Goal: Task Accomplishment & Management: Complete application form

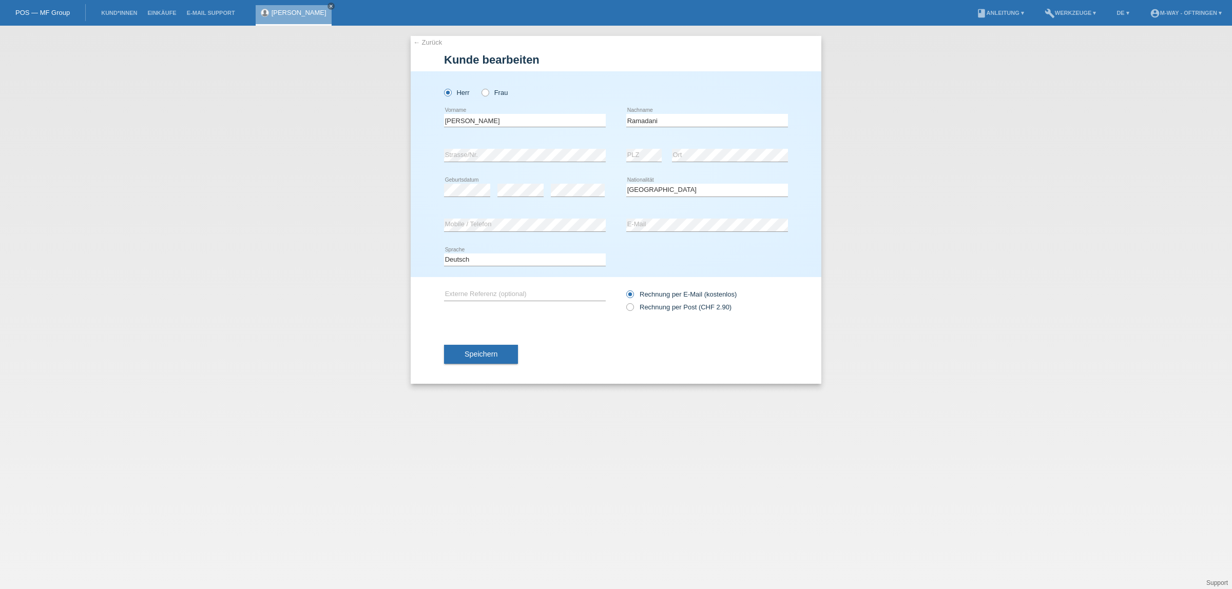
select select "CH"
click at [106, 9] on li "Kund*innen" at bounding box center [119, 13] width 46 height 26
click at [111, 14] on link "Kund*innen" at bounding box center [119, 13] width 46 height 6
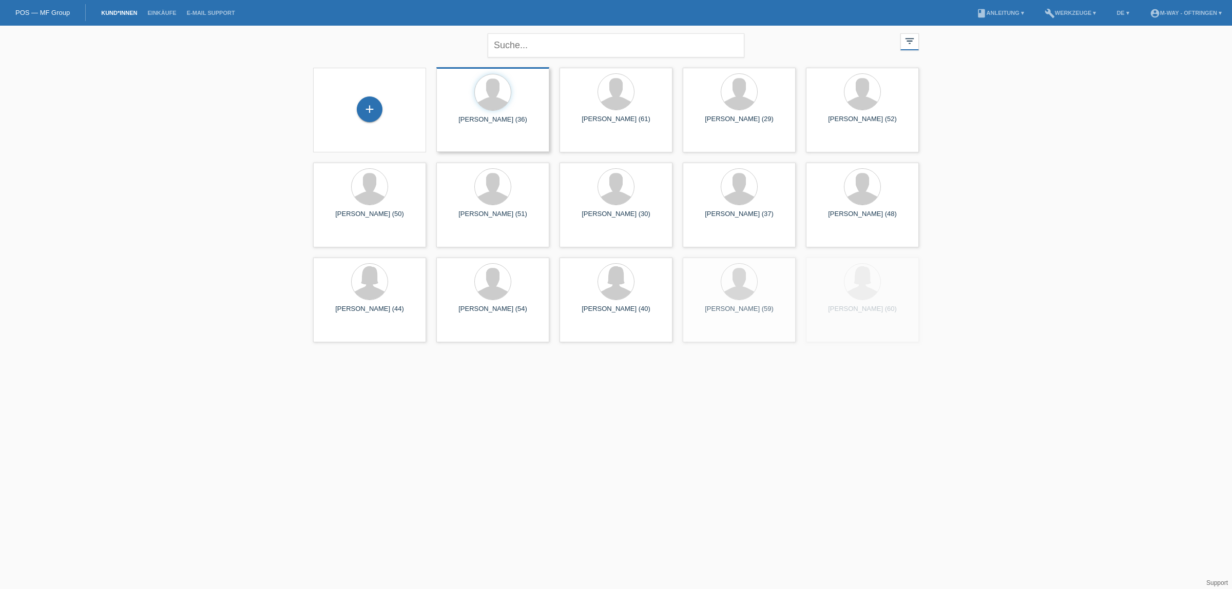
drag, startPoint x: 368, startPoint y: 104, endPoint x: 450, endPoint y: 92, distance: 82.4
click at [369, 104] on div "+" at bounding box center [370, 110] width 26 height 26
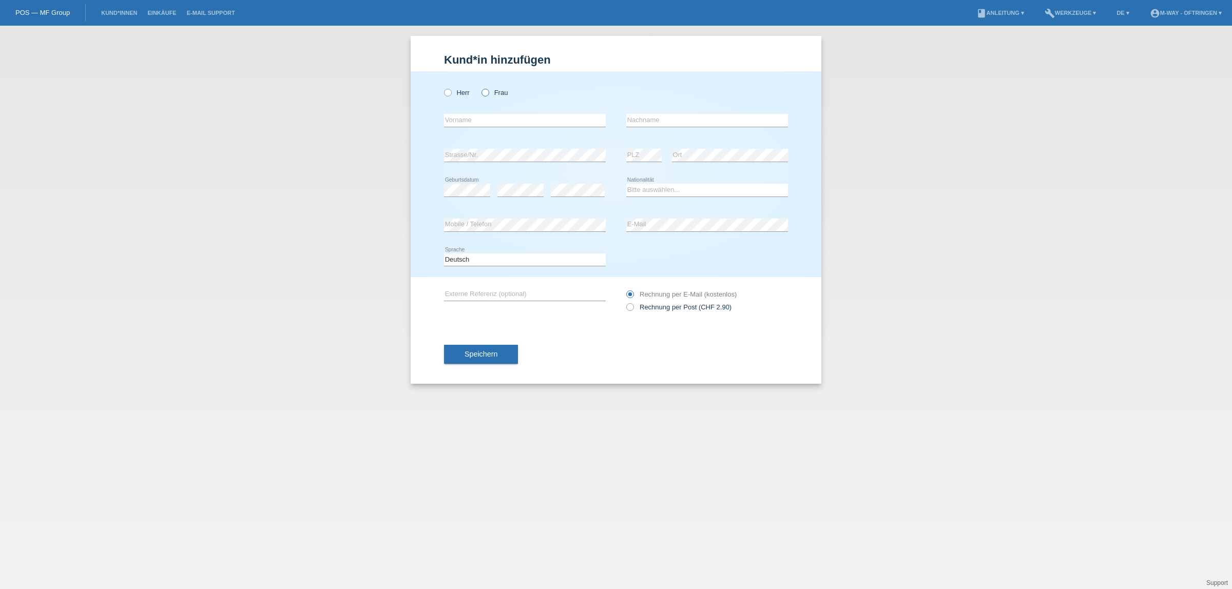
click at [480, 87] on icon at bounding box center [480, 87] width 0 height 0
click at [485, 92] on input "Frau" at bounding box center [485, 92] width 7 height 7
radio input "true"
click at [486, 117] on input "text" at bounding box center [525, 120] width 162 height 13
type input "[PERSON_NAME]"
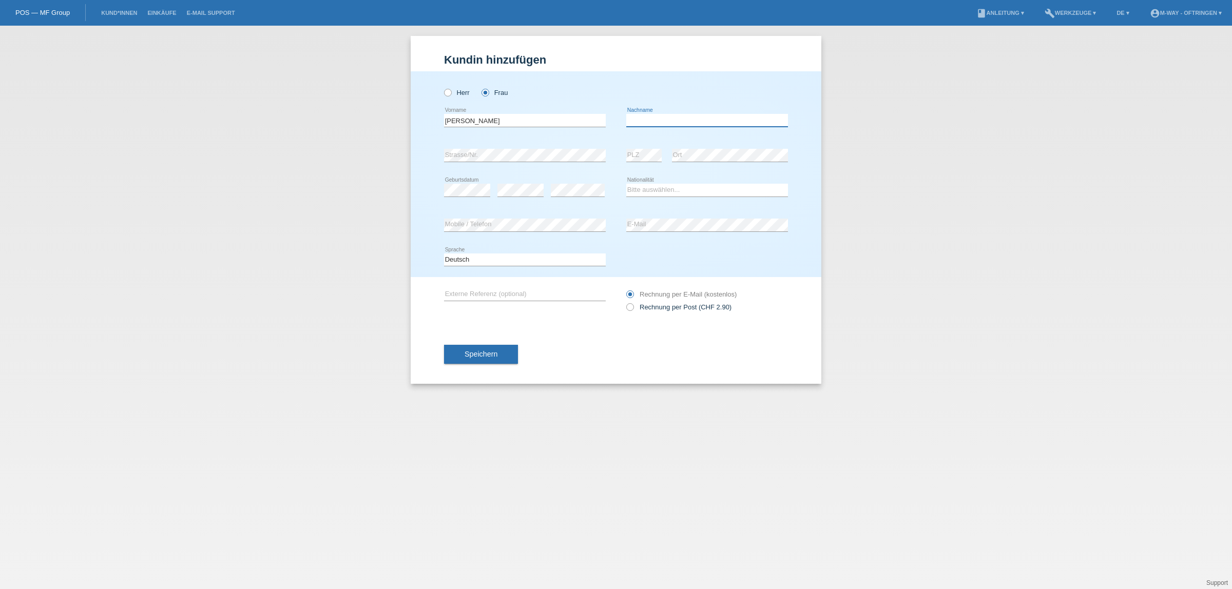
click at [655, 123] on input "text" at bounding box center [707, 120] width 162 height 13
type input "Cuozzo"
click at [657, 190] on select "Bitte auswählen... Schweiz Deutschland Liechtenstein Österreich ------------ Af…" at bounding box center [707, 190] width 162 height 12
select select "CH"
click at [626, 184] on select "Bitte auswählen... [GEOGRAPHIC_DATA] [GEOGRAPHIC_DATA] [GEOGRAPHIC_DATA] [GEOGR…" at bounding box center [707, 190] width 162 height 12
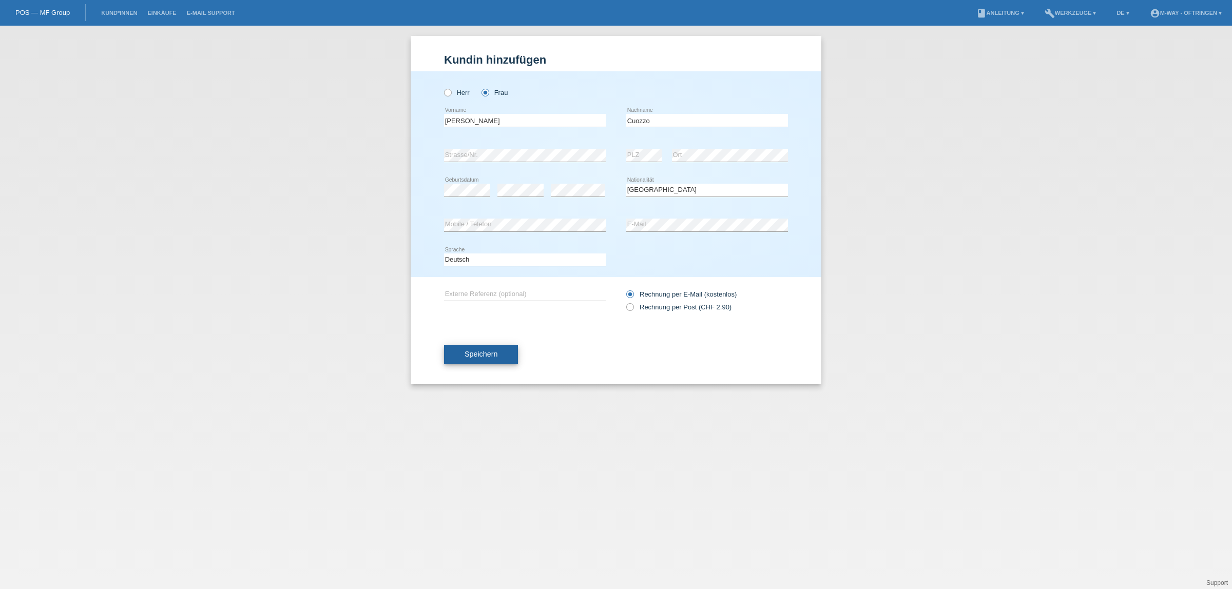
click at [507, 350] on button "Speichern" at bounding box center [481, 355] width 74 height 20
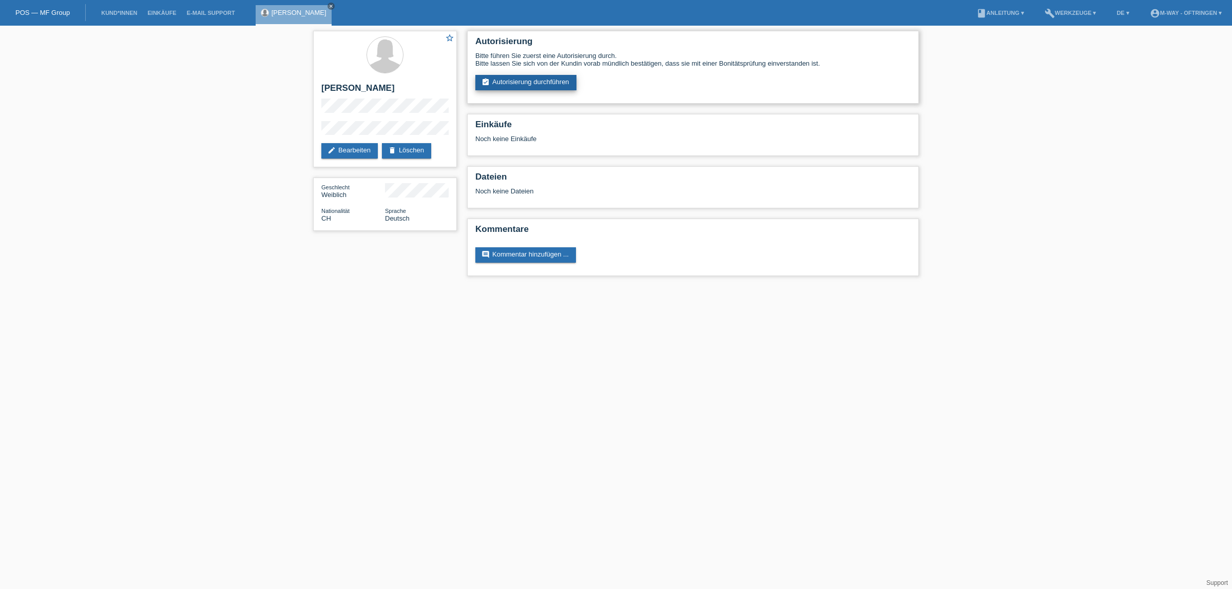
click at [540, 79] on link "assignment_turned_in Autorisierung durchführen" at bounding box center [525, 82] width 101 height 15
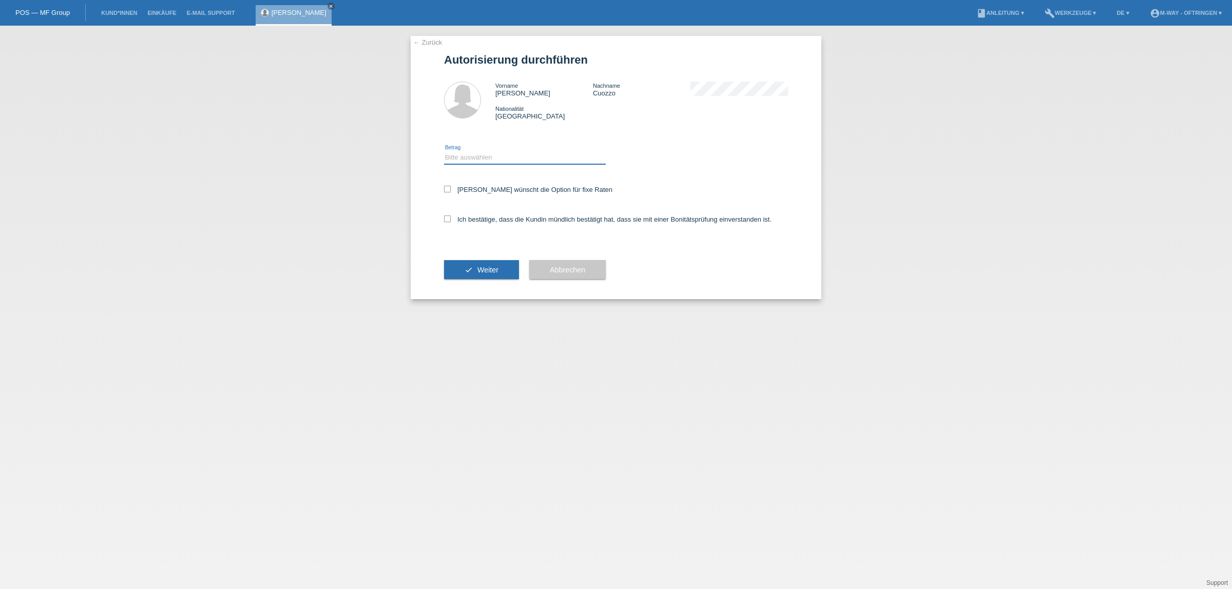
click at [458, 152] on select "Bitte auswählen CHF 1.00 - CHF 499.00 CHF 500.00 - CHF 1'999.00 CHF 2'000.00 - …" at bounding box center [525, 157] width 162 height 12
select select "3"
click at [444, 151] on select "Bitte auswählen CHF 1.00 - CHF 499.00 CHF 500.00 - CHF 1'999.00 CHF 2'000.00 - …" at bounding box center [525, 157] width 162 height 12
click at [445, 188] on icon at bounding box center [447, 189] width 7 height 7
click at [445, 188] on input "[PERSON_NAME] wünscht die Option für fixe Raten" at bounding box center [447, 189] width 7 height 7
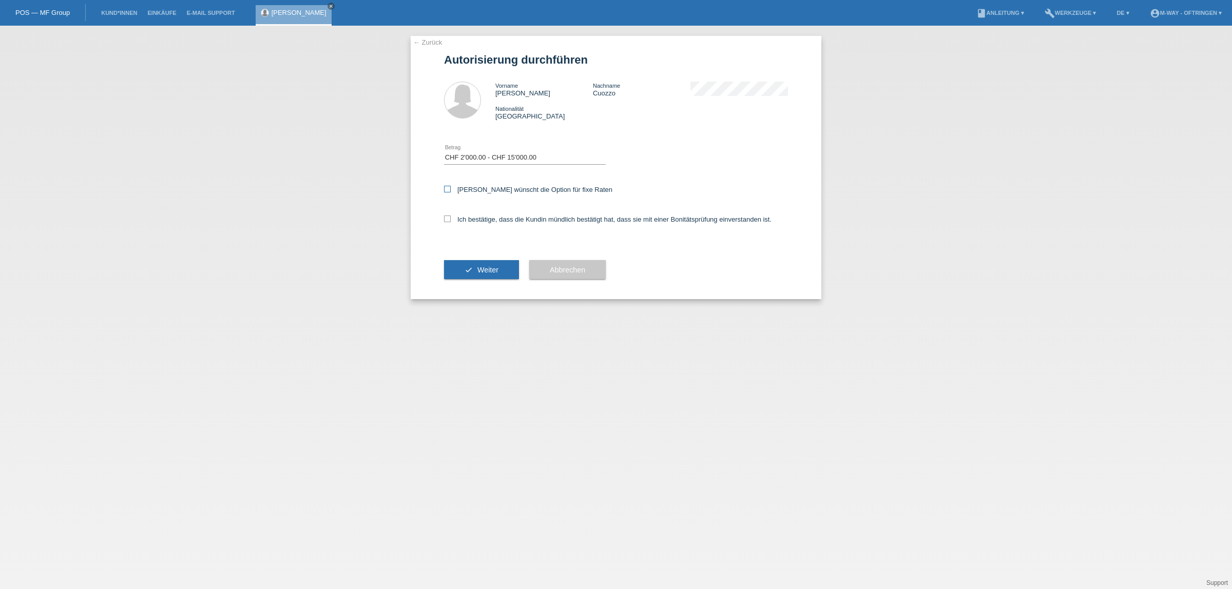
checkbox input "true"
click at [446, 220] on icon at bounding box center [447, 219] width 7 height 7
click at [446, 220] on input "Ich bestätige, dass die Kundin mündlich bestätigt hat, dass sie mit einer Bonit…" at bounding box center [447, 219] width 7 height 7
checkbox input "true"
click at [461, 270] on button "check Weiter" at bounding box center [481, 270] width 75 height 20
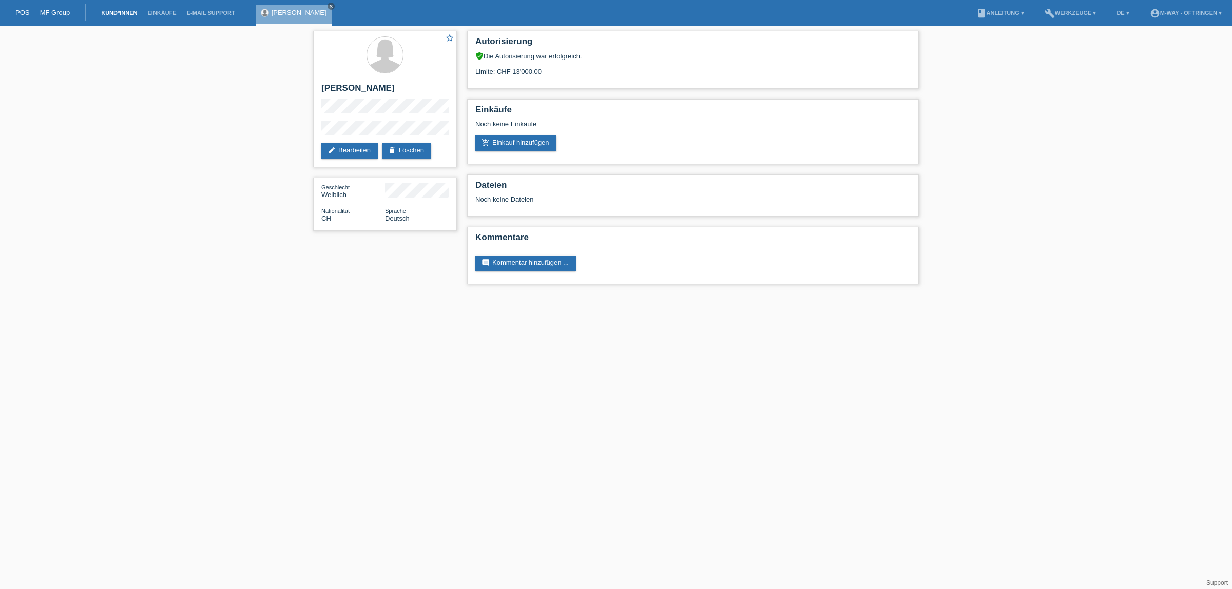
click at [109, 10] on link "Kund*innen" at bounding box center [119, 13] width 46 height 6
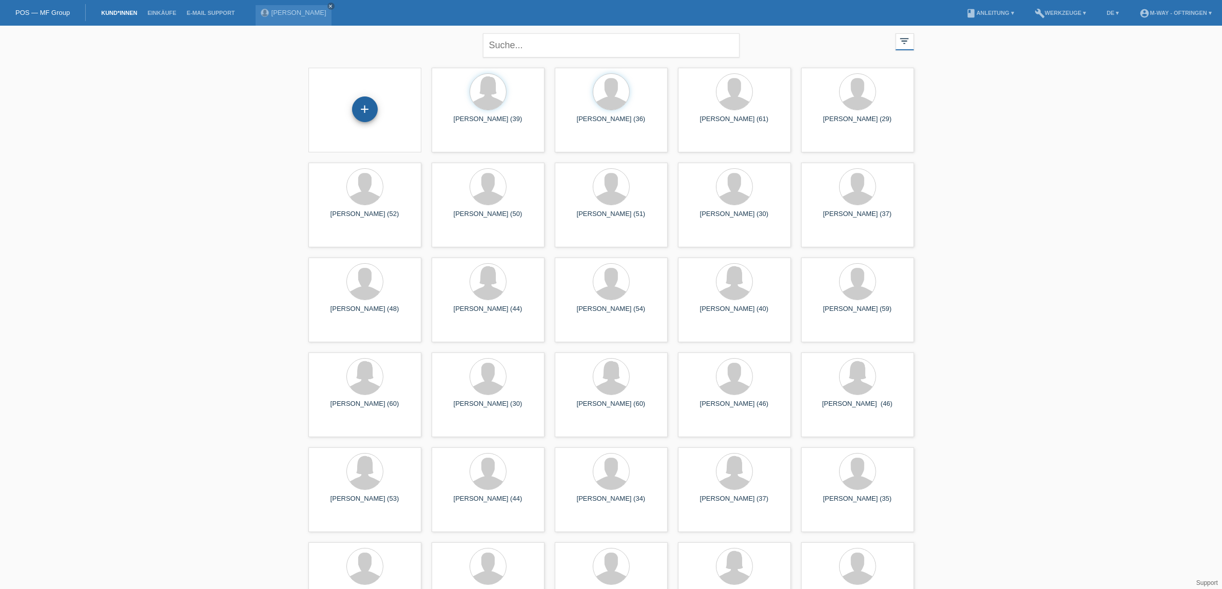
click at [369, 106] on div "+" at bounding box center [365, 110] width 26 height 26
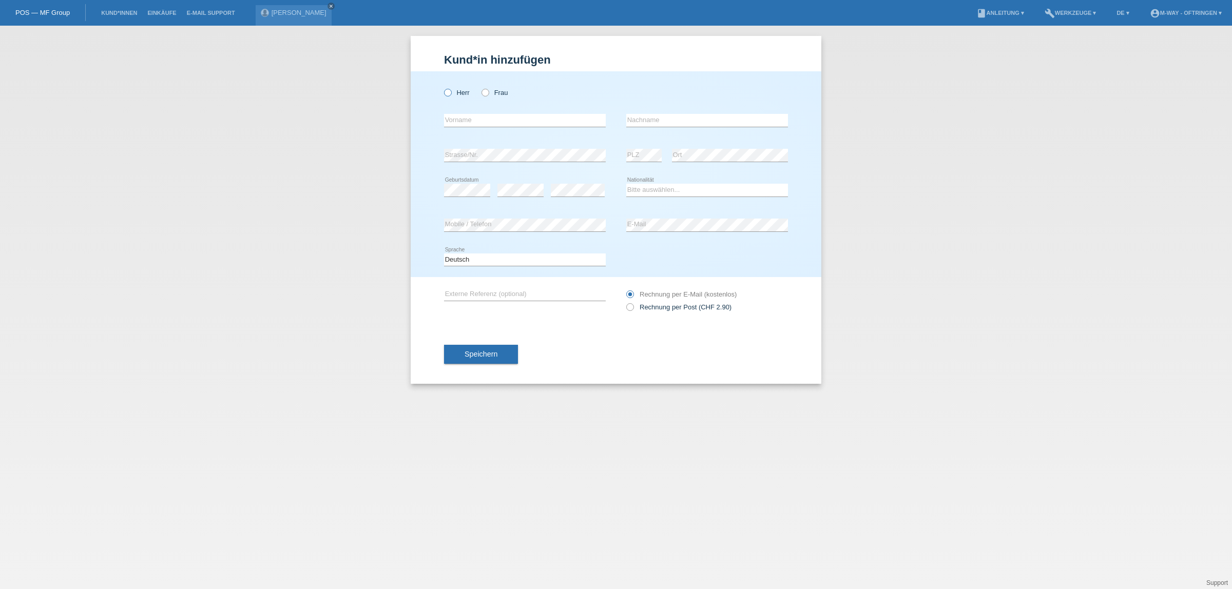
click at [443, 87] on icon at bounding box center [443, 87] width 0 height 0
click at [450, 91] on input "Herr" at bounding box center [447, 92] width 7 height 7
radio input "true"
click at [484, 120] on input "text" at bounding box center [525, 120] width 162 height 13
type input "[PERSON_NAME]"
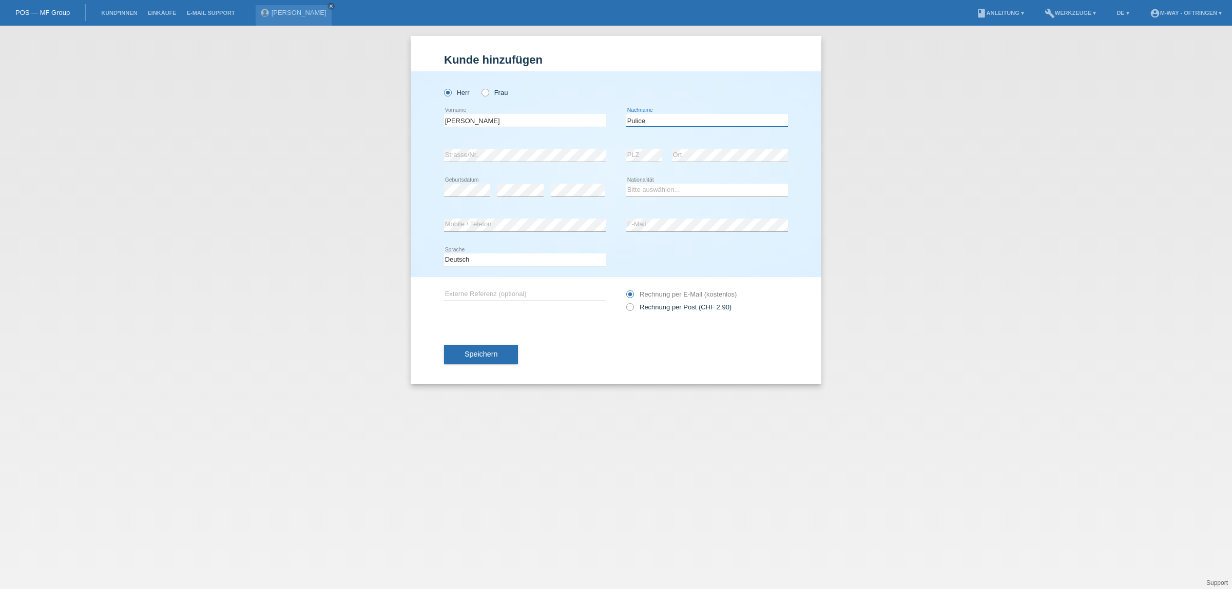
type input "Pulice"
click at [635, 190] on select "Bitte auswählen... Schweiz Deutschland Liechtenstein Österreich ------------ Af…" at bounding box center [707, 190] width 162 height 12
select select "IT"
click at [626, 184] on select "Bitte auswählen... Schweiz Deutschland Liechtenstein Österreich ------------ Af…" at bounding box center [707, 190] width 162 height 12
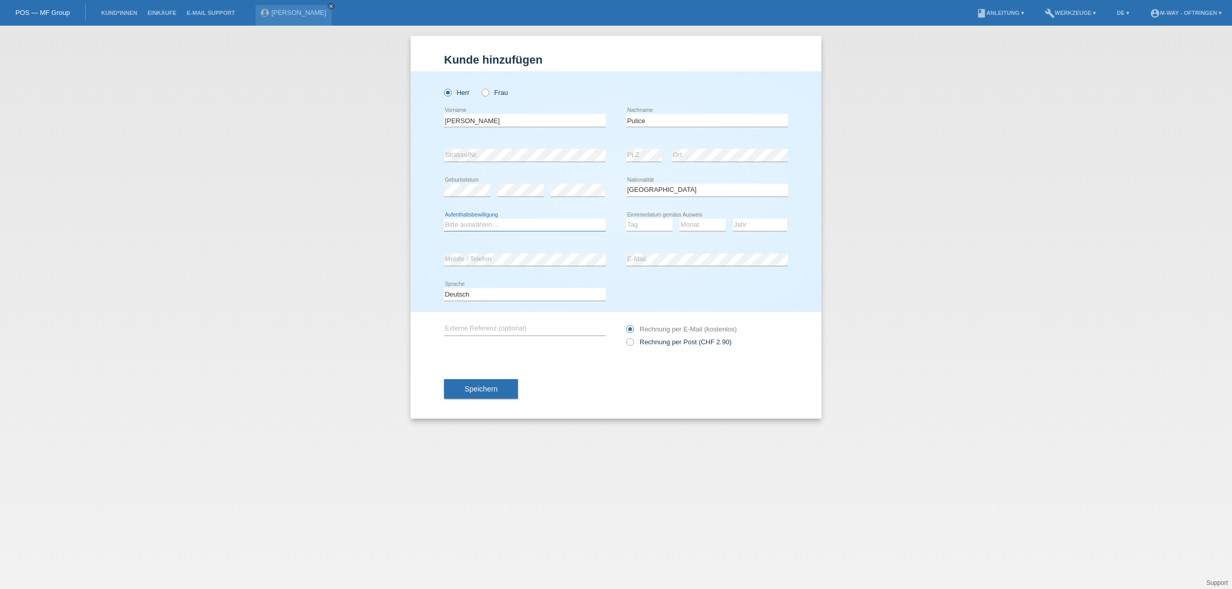
click at [511, 227] on select "Bitte auswählen... C B B - Flüchtlingsstatus Andere" at bounding box center [525, 225] width 162 height 12
select select "C"
click at [444, 219] on select "Bitte auswählen... C B B - Flüchtlingsstatus Andere" at bounding box center [525, 225] width 162 height 12
click at [656, 225] on select "Tag 01 02 03 04 05 06 07 08 09 10 11" at bounding box center [649, 225] width 46 height 12
select select "09"
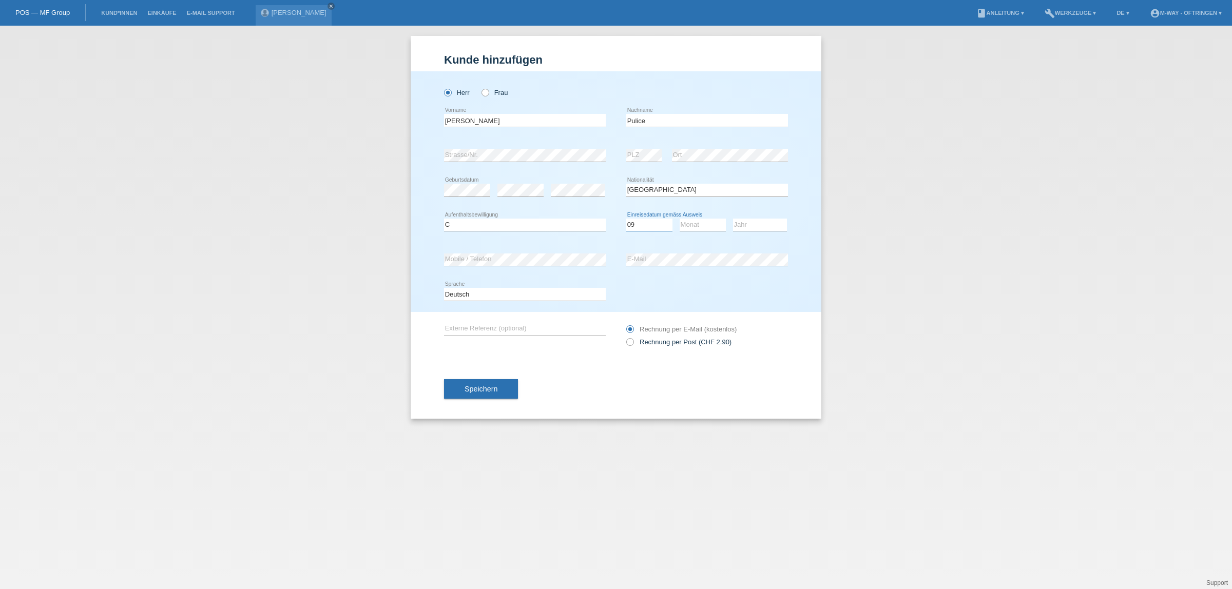
click at [626, 219] on select "Tag 01 02 03 04 05 06 07 08 09 10 11" at bounding box center [649, 225] width 46 height 12
click at [704, 224] on select "Monat 01 02 03 04 05 06 07 08 09 10 11" at bounding box center [703, 225] width 46 height 12
select select "01"
click at [680, 219] on select "Monat 01 02 03 04 05 06 07 08 09 10 11" at bounding box center [703, 225] width 46 height 12
click at [750, 222] on select "Jahr 2025 2024 2023 2022 2021 2020 2019 2018 2017 2016 2015 2014 2013 2012 2011…" at bounding box center [760, 225] width 54 height 12
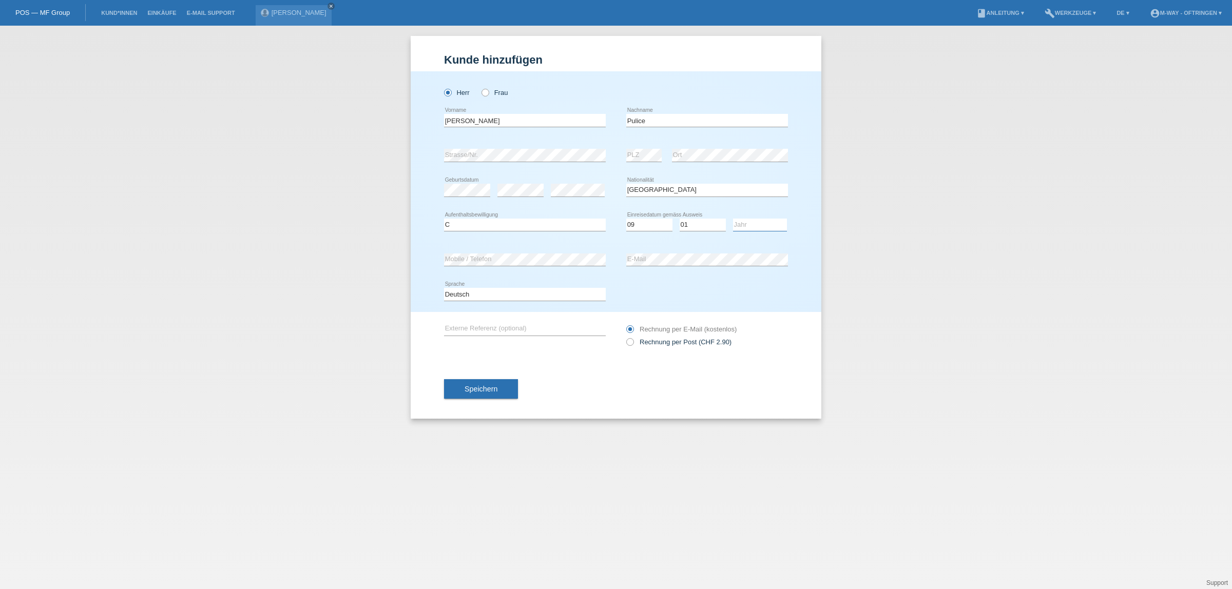
select select "1990"
click at [733, 219] on select "Jahr 2025 2024 2023 2022 2021 2020 2019 2018 2017 2016 2015 2014 2013 2012 2011…" at bounding box center [760, 225] width 54 height 12
click at [481, 391] on span "Speichern" at bounding box center [481, 389] width 33 height 8
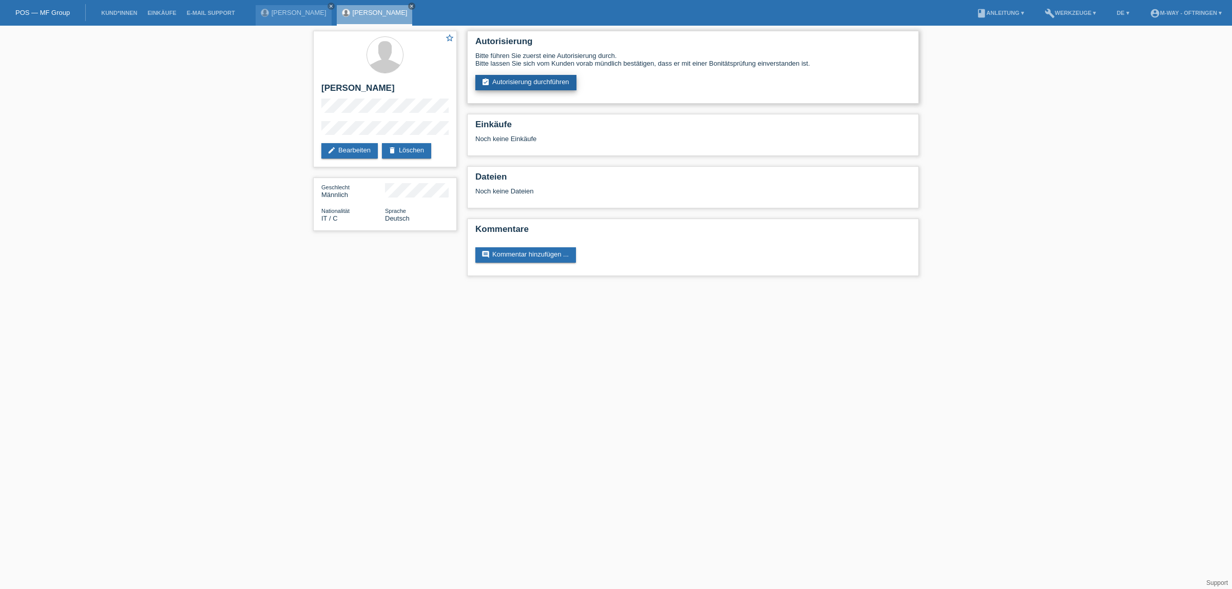
click at [519, 80] on link "assignment_turned_in Autorisierung durchführen" at bounding box center [525, 82] width 101 height 15
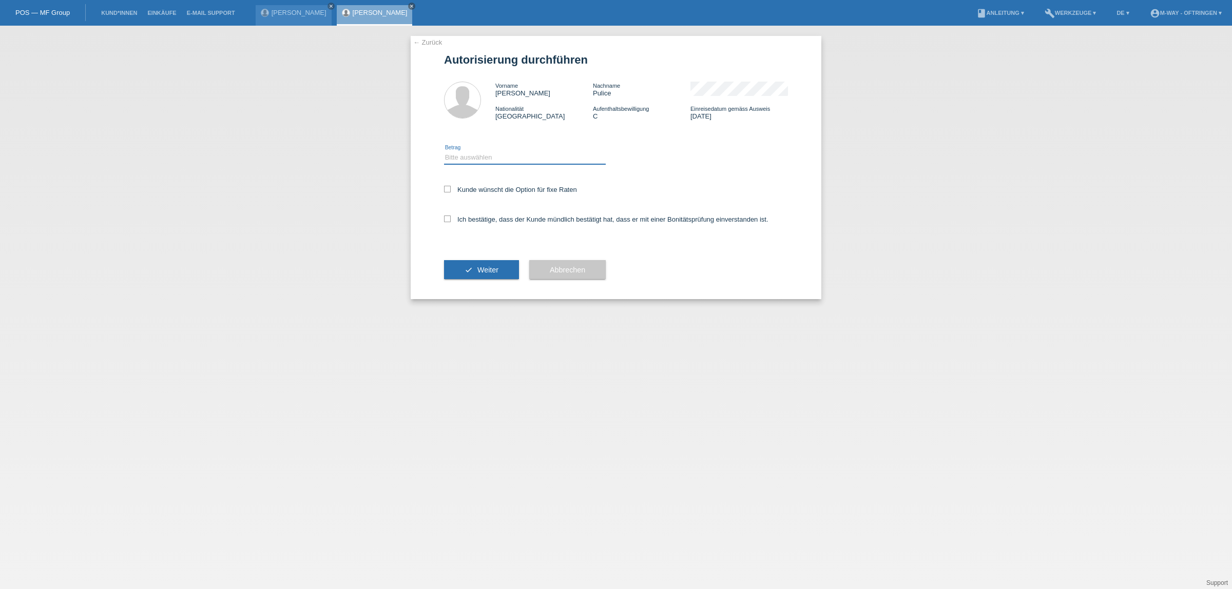
click at [542, 156] on select "Bitte auswählen CHF 1.00 - CHF 499.00 CHF 500.00 - CHF 1'999.00 CHF 2'000.00 - …" at bounding box center [525, 157] width 162 height 12
select select "3"
click at [444, 151] on select "Bitte auswählen CHF 1.00 - CHF 499.00 CHF 500.00 - CHF 1'999.00 CHF 2'000.00 - …" at bounding box center [525, 157] width 162 height 12
click at [458, 187] on label "Kunde wünscht die Option für fixe Raten" at bounding box center [510, 190] width 133 height 8
click at [451, 187] on input "Kunde wünscht die Option für fixe Raten" at bounding box center [447, 189] width 7 height 7
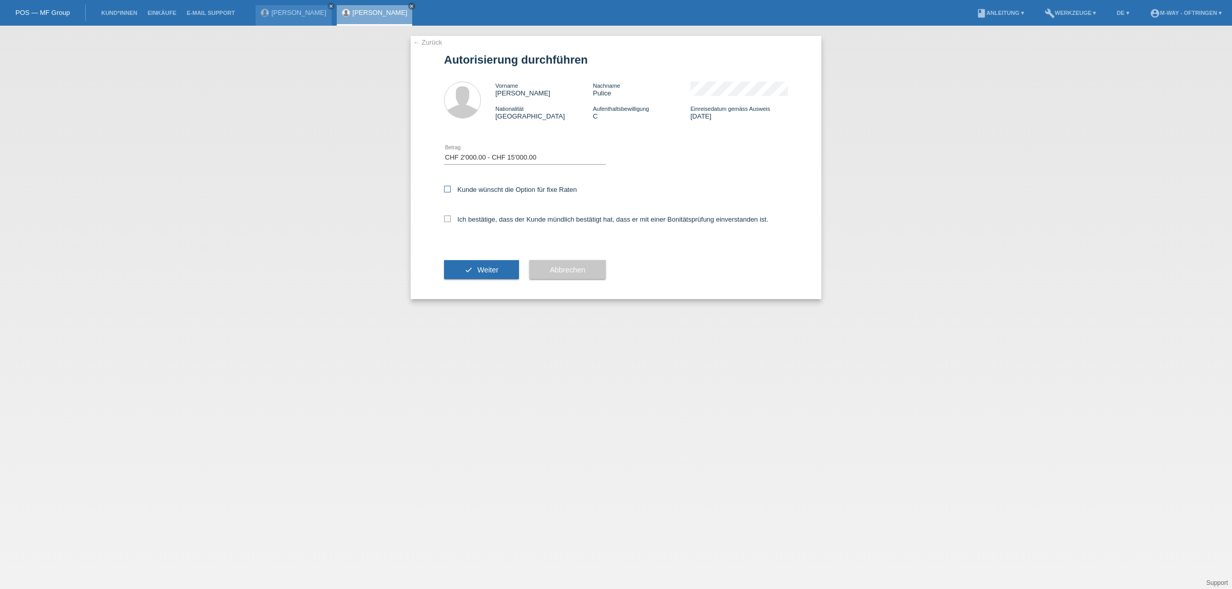
checkbox input "true"
click at [456, 220] on label "Ich bestätige, dass der Kunde mündlich bestätigt hat, dass er mit einer Bonität…" at bounding box center [606, 220] width 324 height 8
click at [451, 220] on input "Ich bestätige, dass der Kunde mündlich bestätigt hat, dass er mit einer Bonität…" at bounding box center [447, 219] width 7 height 7
checkbox input "true"
click at [480, 266] on span "Weiter" at bounding box center [487, 270] width 21 height 8
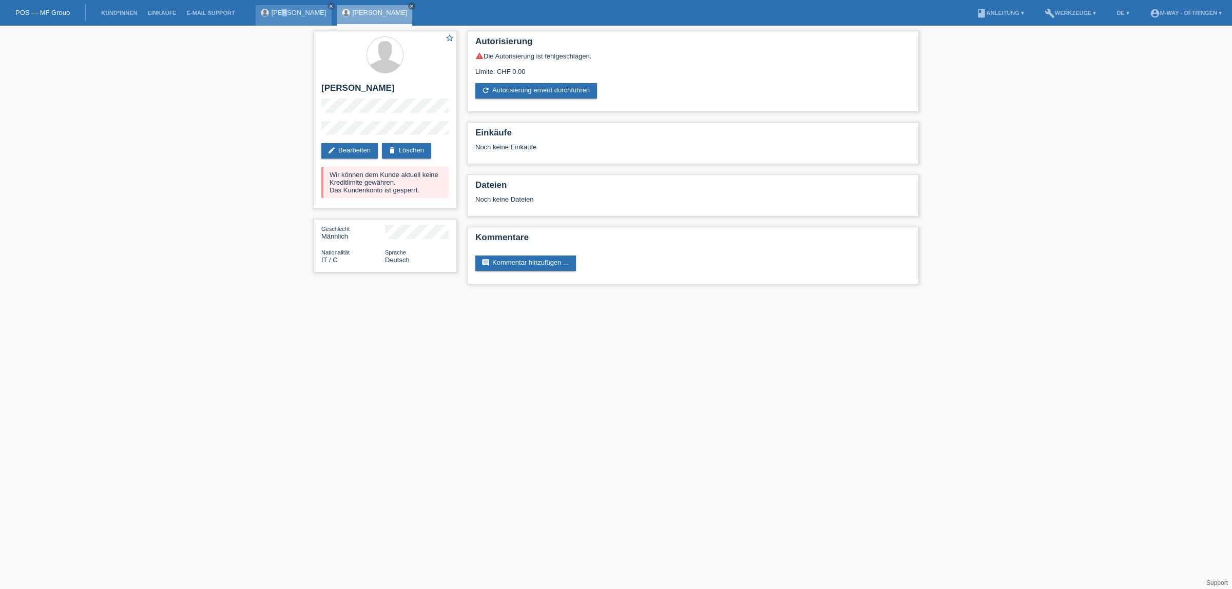
click at [283, 17] on div "[PERSON_NAME] close" at bounding box center [294, 15] width 76 height 21
click at [309, 17] on div "[PERSON_NAME] close" at bounding box center [294, 15] width 76 height 21
click at [303, 13] on link "[PERSON_NAME]" at bounding box center [299, 13] width 55 height 8
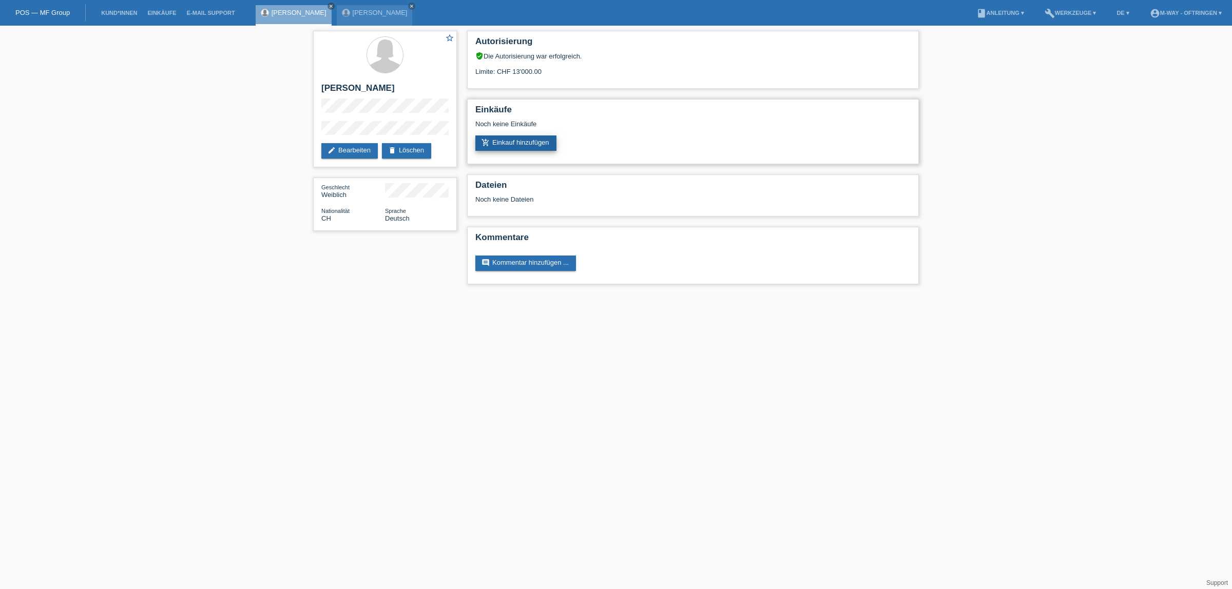
click at [543, 137] on link "add_shopping_cart Einkauf hinzufügen" at bounding box center [515, 143] width 81 height 15
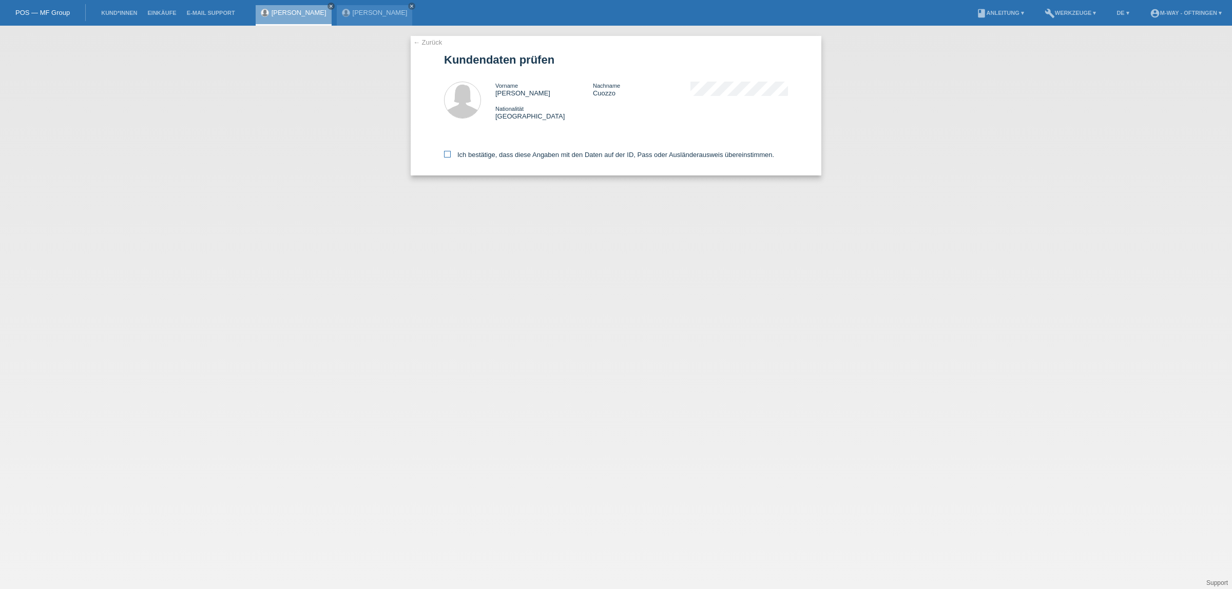
click at [450, 151] on icon at bounding box center [447, 154] width 7 height 7
click at [450, 151] on input "Ich bestätige, dass diese Angaben mit den Daten auf der ID, Pass oder Ausländer…" at bounding box center [447, 154] width 7 height 7
checkbox input "true"
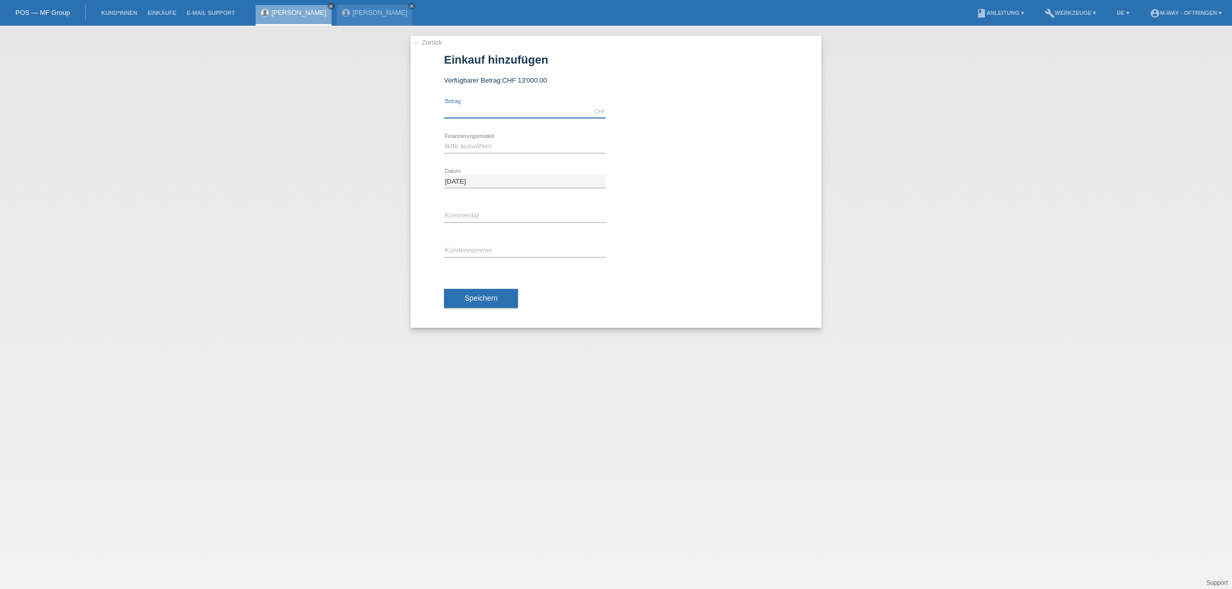
click at [510, 107] on input "text" at bounding box center [525, 111] width 162 height 13
type input "3239.10"
click at [491, 149] on select "Bitte auswählen Fixe Raten Kauf auf Rechnung mit Teilzahlungsoption" at bounding box center [525, 146] width 162 height 12
select select "77"
click at [444, 140] on select "Bitte auswählen Fixe Raten Kauf auf Rechnung mit Teilzahlungsoption" at bounding box center [525, 146] width 162 height 12
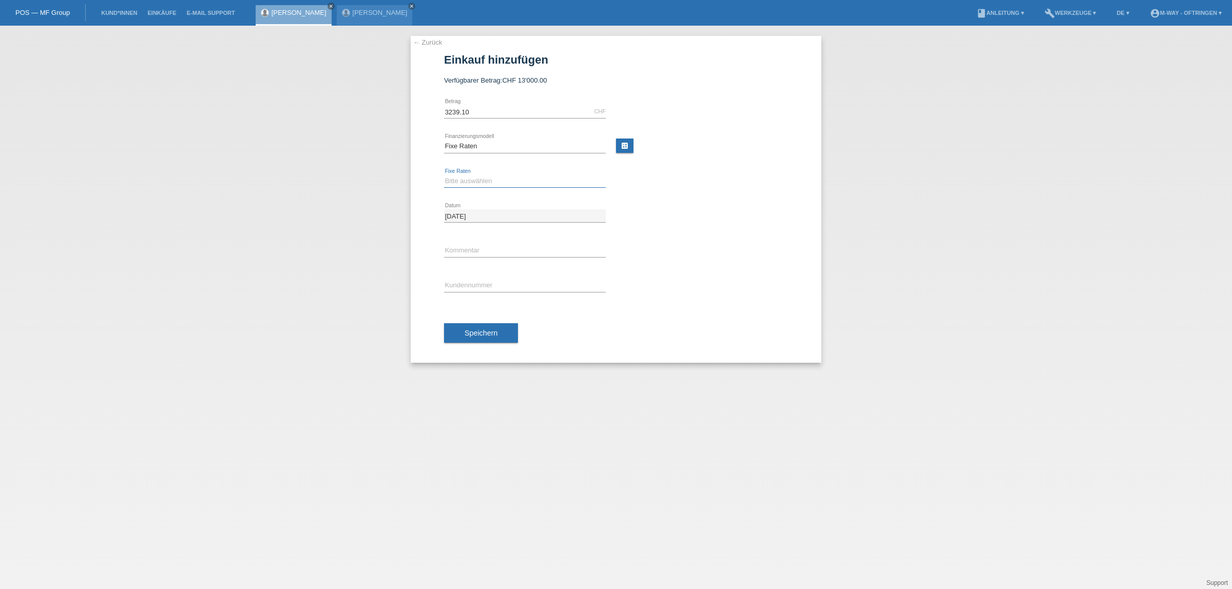
click at [475, 177] on select "Bitte auswählen 4 Raten 5 Raten 6 Raten 7 Raten 8 Raten 9 Raten 10 Raten 11 Rat…" at bounding box center [525, 181] width 162 height 12
select select "202"
click at [444, 175] on select "Bitte auswählen 4 Raten 5 Raten 6 Raten 7 Raten 8 Raten 9 Raten 10 Raten 11 Rat…" at bounding box center [525, 181] width 162 height 12
click at [481, 285] on input "text" at bounding box center [525, 285] width 162 height 13
type input "K194153"
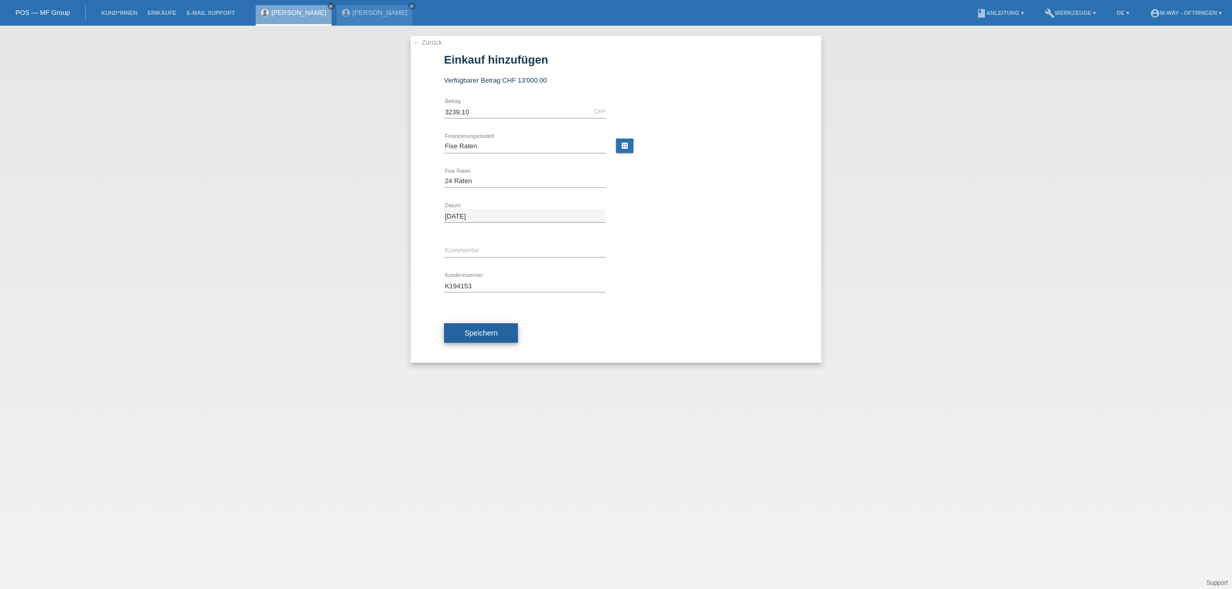
click at [493, 334] on span "Speichern" at bounding box center [481, 333] width 33 height 8
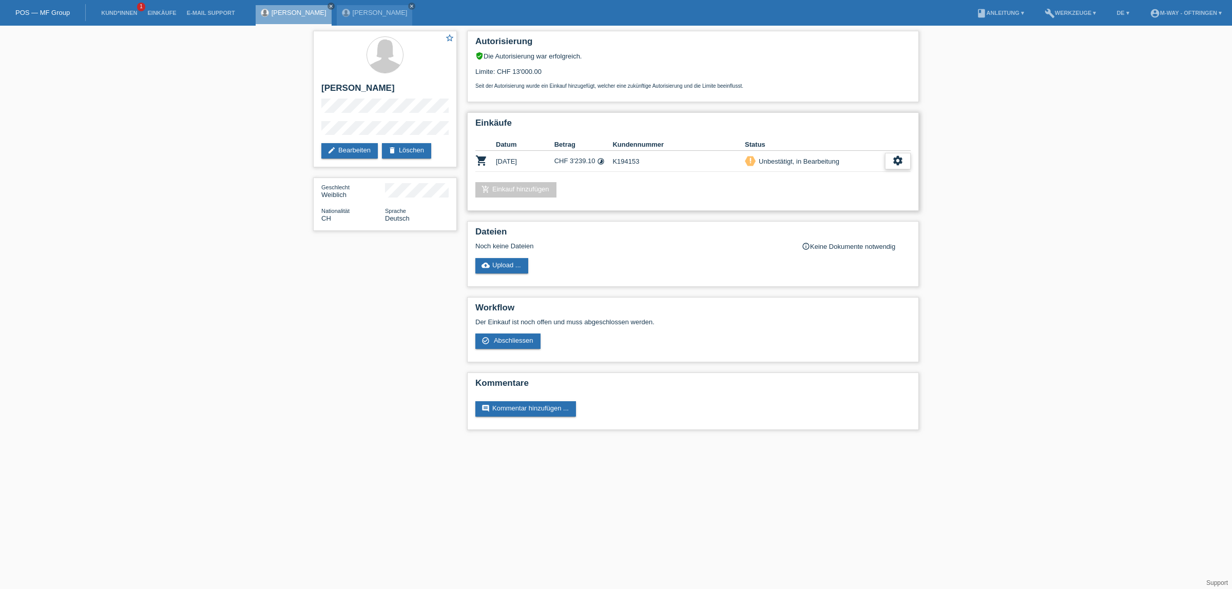
click at [902, 162] on icon "settings" at bounding box center [897, 160] width 11 height 11
click at [850, 206] on div "check_circle_outline Abschliessen" at bounding box center [861, 205] width 165 height 15
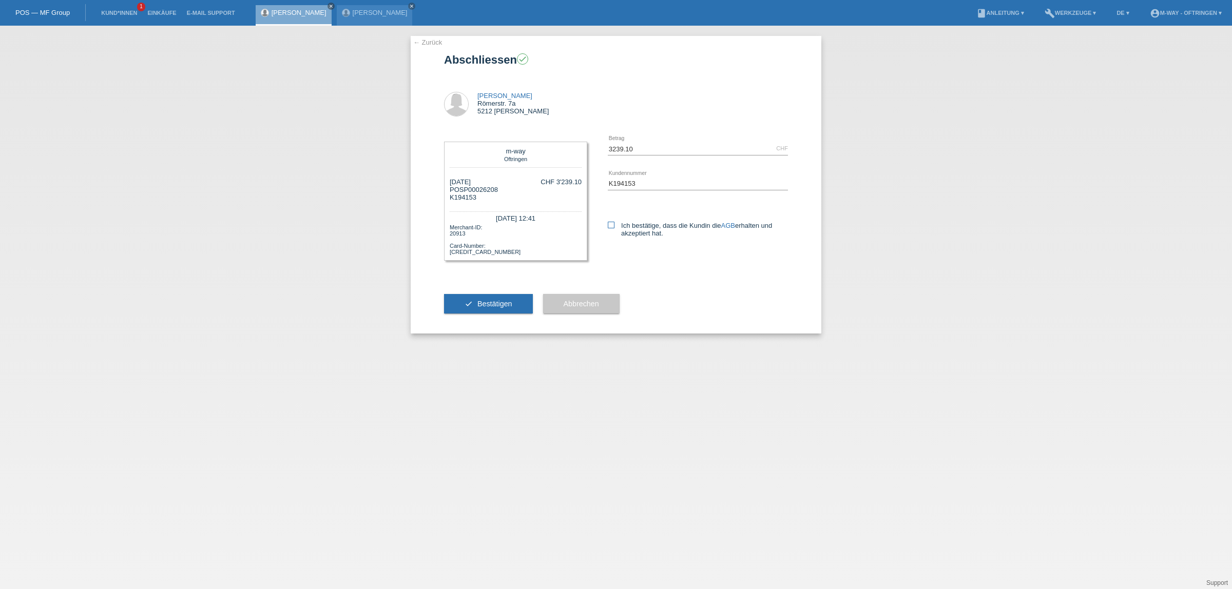
click at [614, 225] on icon at bounding box center [611, 225] width 7 height 7
click at [614, 225] on input "Ich bestätige, dass die Kundin die AGB erhalten und akzeptiert hat." at bounding box center [611, 225] width 7 height 7
checkbox input "true"
click at [489, 303] on span "Bestätigen" at bounding box center [494, 304] width 35 height 8
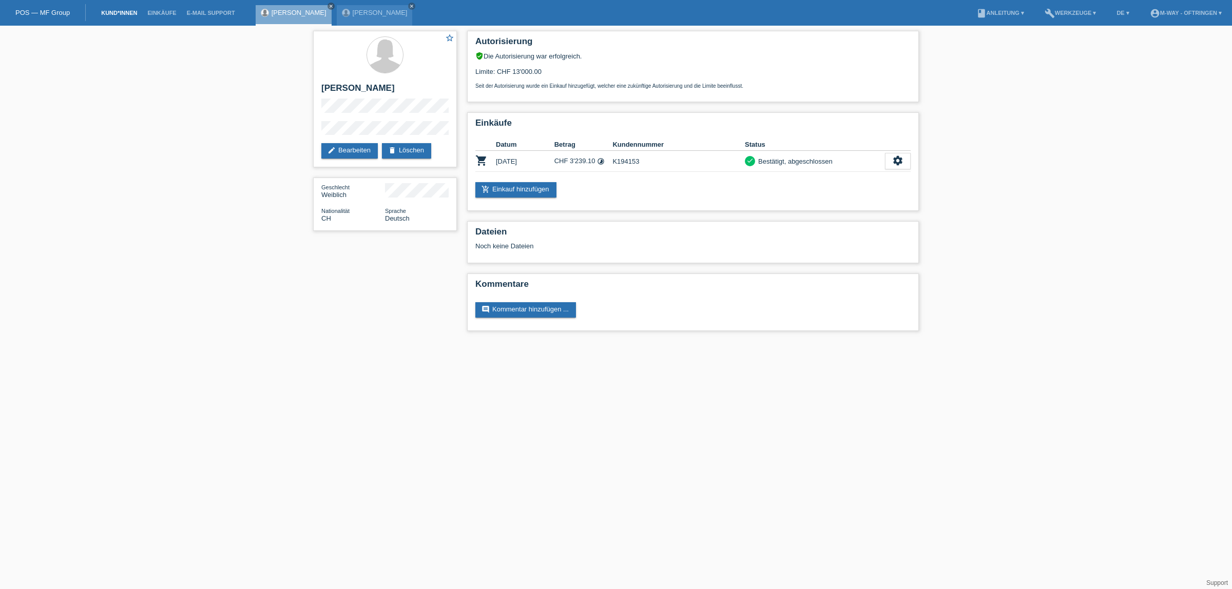
click at [123, 13] on link "Kund*innen" at bounding box center [119, 13] width 46 height 6
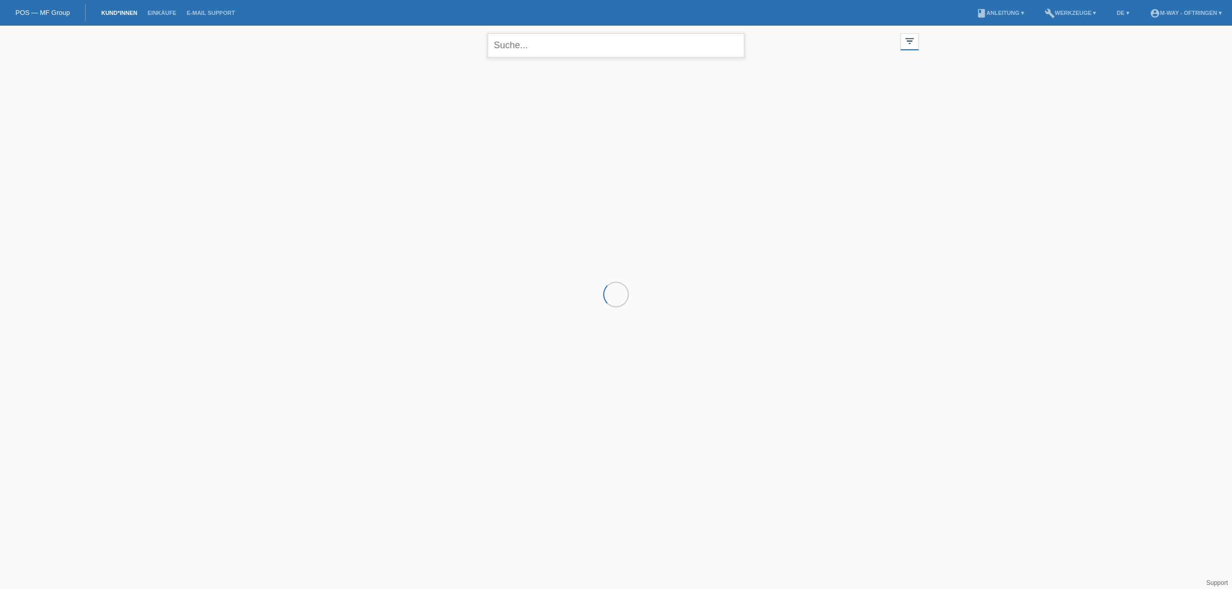
click at [564, 47] on input "text" at bounding box center [616, 45] width 257 height 24
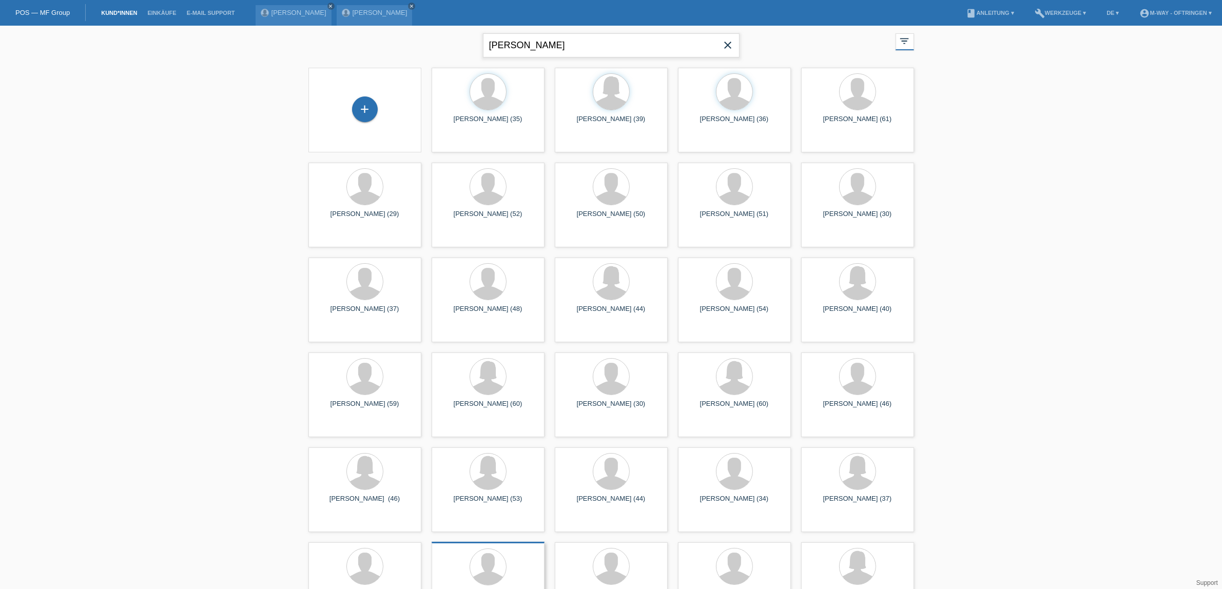
type input "pulice"
